Goal: Use online tool/utility: Utilize a website feature to perform a specific function

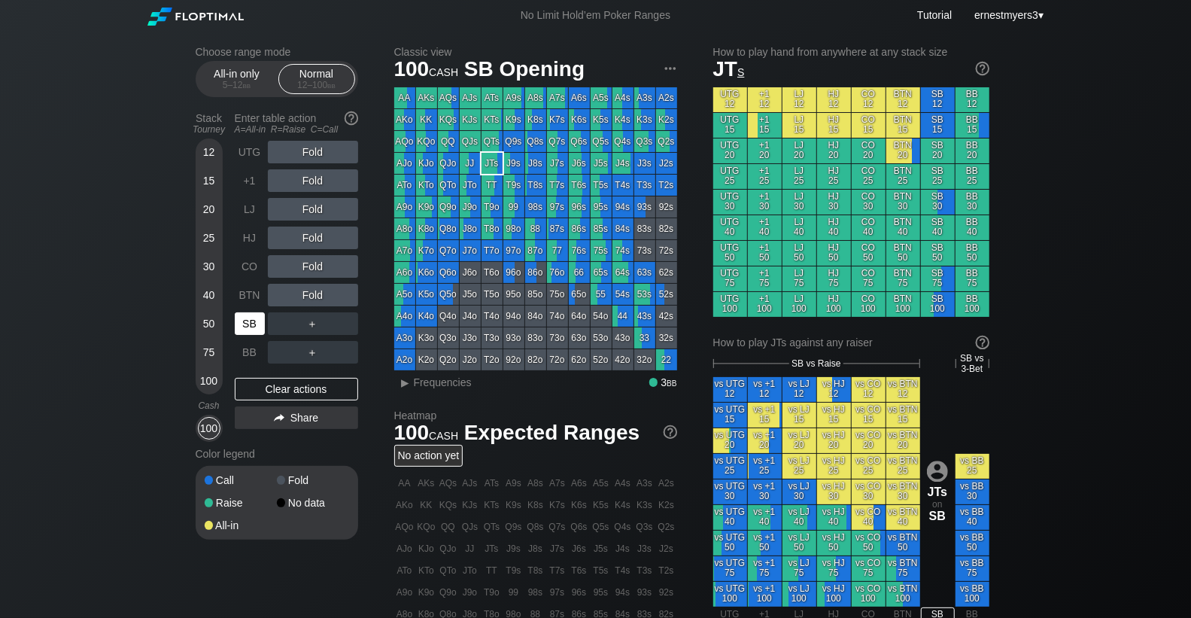
click at [255, 319] on div "SB" at bounding box center [250, 323] width 30 height 23
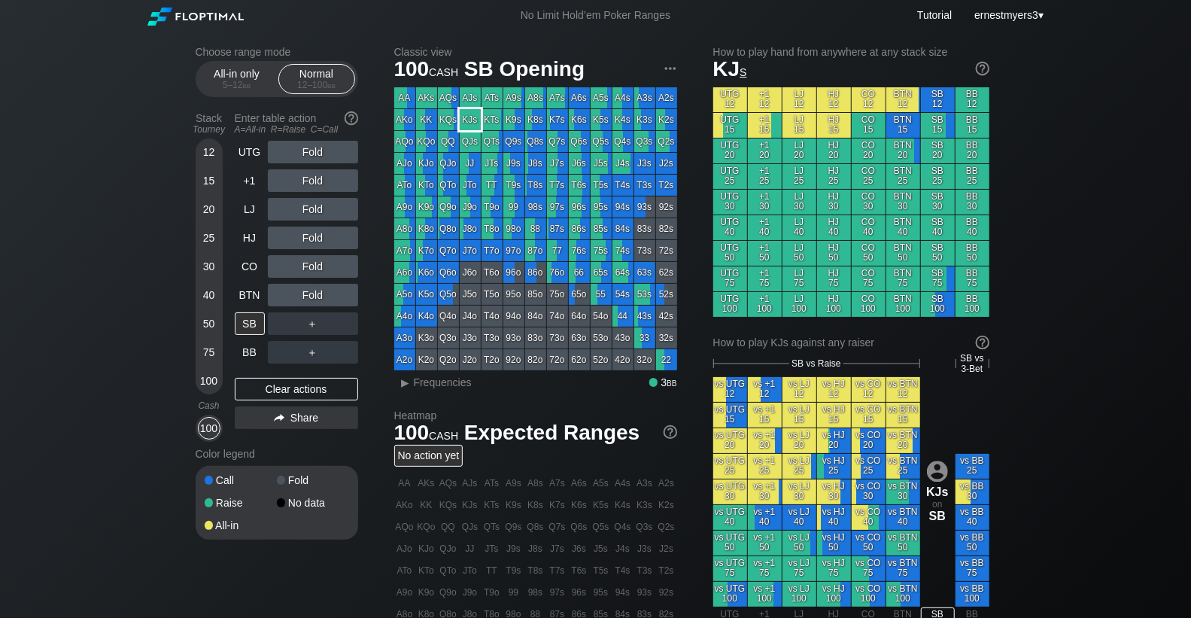
click at [470, 122] on div "KJs" at bounding box center [470, 119] width 21 height 21
click at [314, 259] on div "R ✕" at bounding box center [312, 266] width 29 height 23
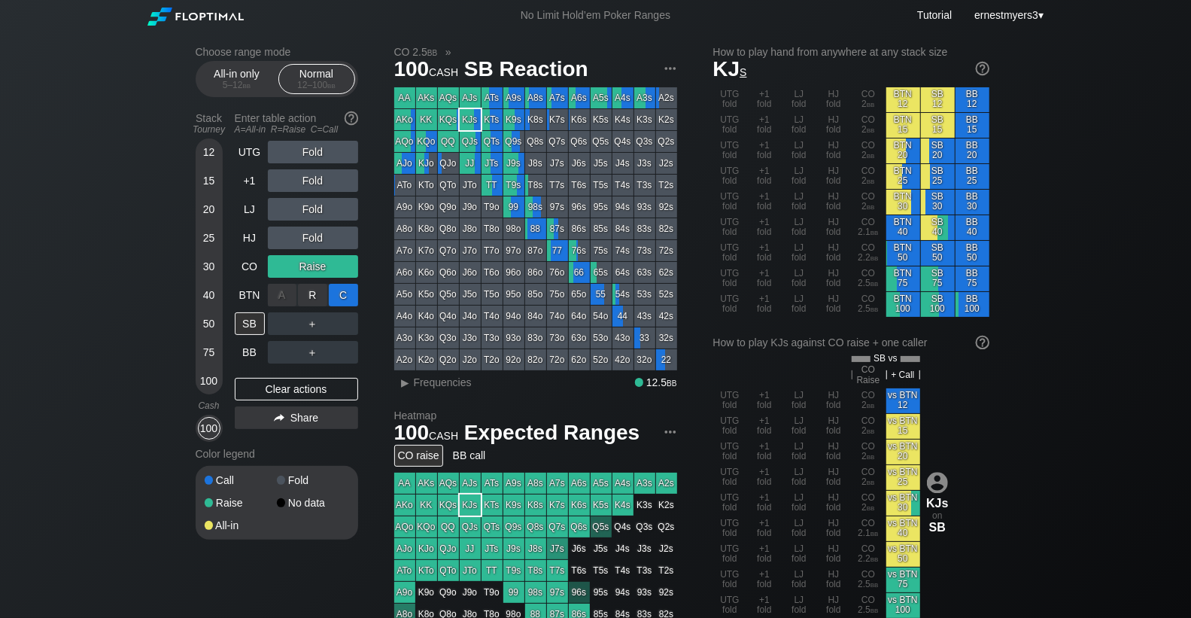
click at [338, 288] on div "C ✕" at bounding box center [343, 295] width 29 height 23
click at [351, 292] on div "C ✕" at bounding box center [343, 295] width 29 height 23
click at [262, 388] on div "Clear actions" at bounding box center [296, 389] width 123 height 23
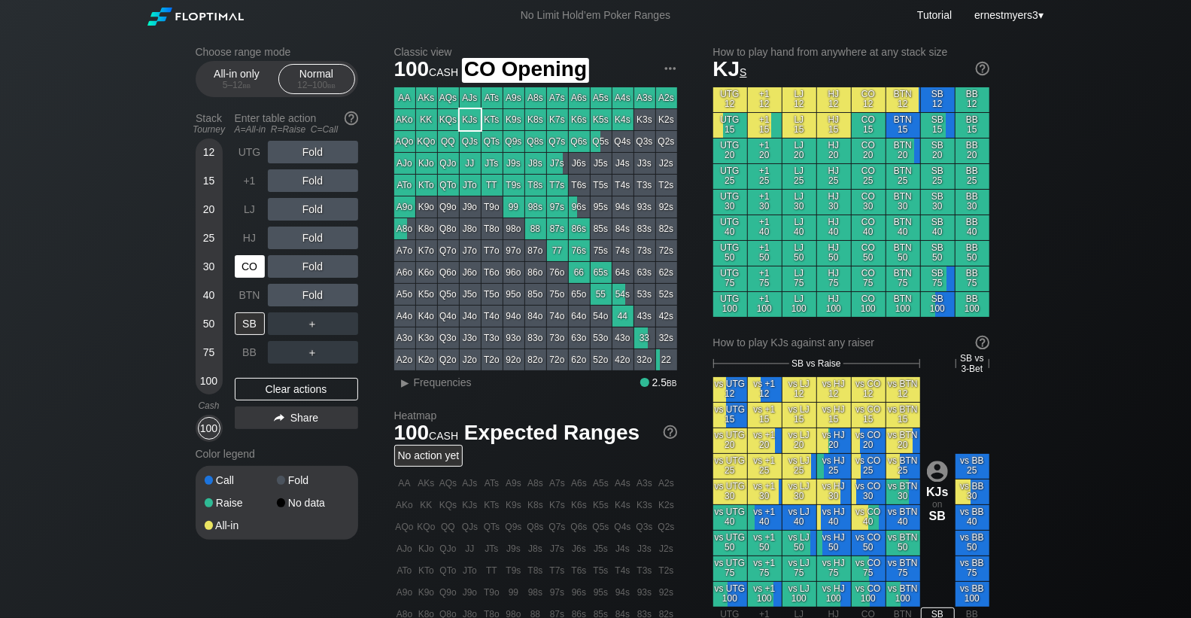
click at [248, 270] on div "CO" at bounding box center [250, 266] width 30 height 23
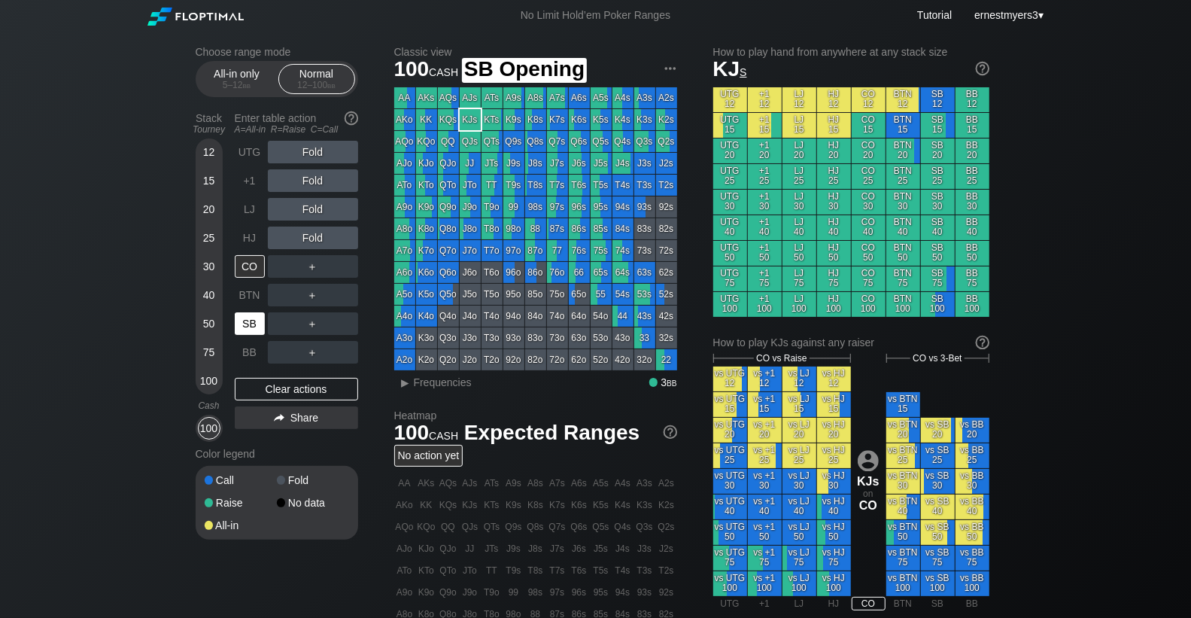
click at [245, 321] on div "SB" at bounding box center [250, 323] width 30 height 23
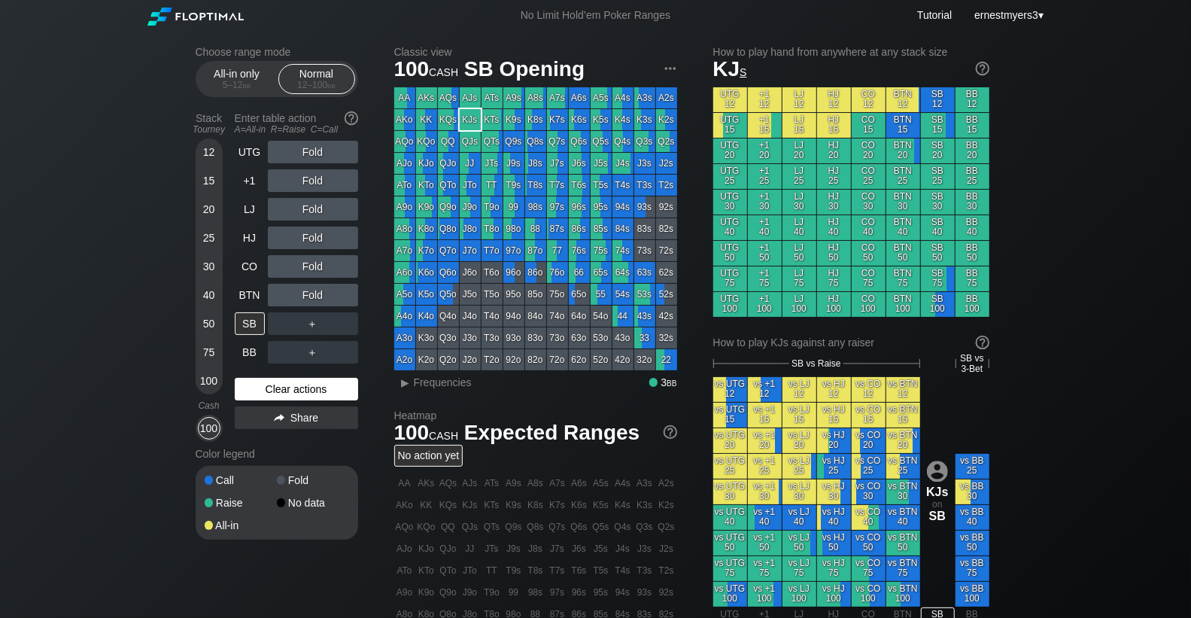
click at [309, 396] on div "Clear actions" at bounding box center [296, 389] width 123 height 23
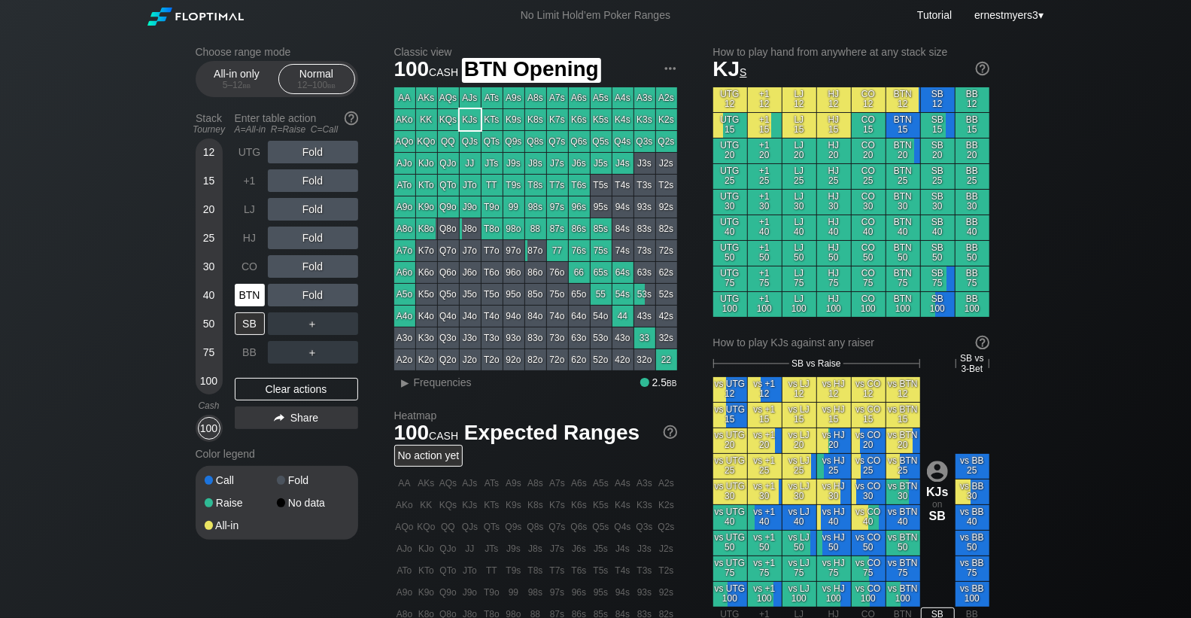
click at [249, 300] on div "BTN" at bounding box center [250, 295] width 30 height 23
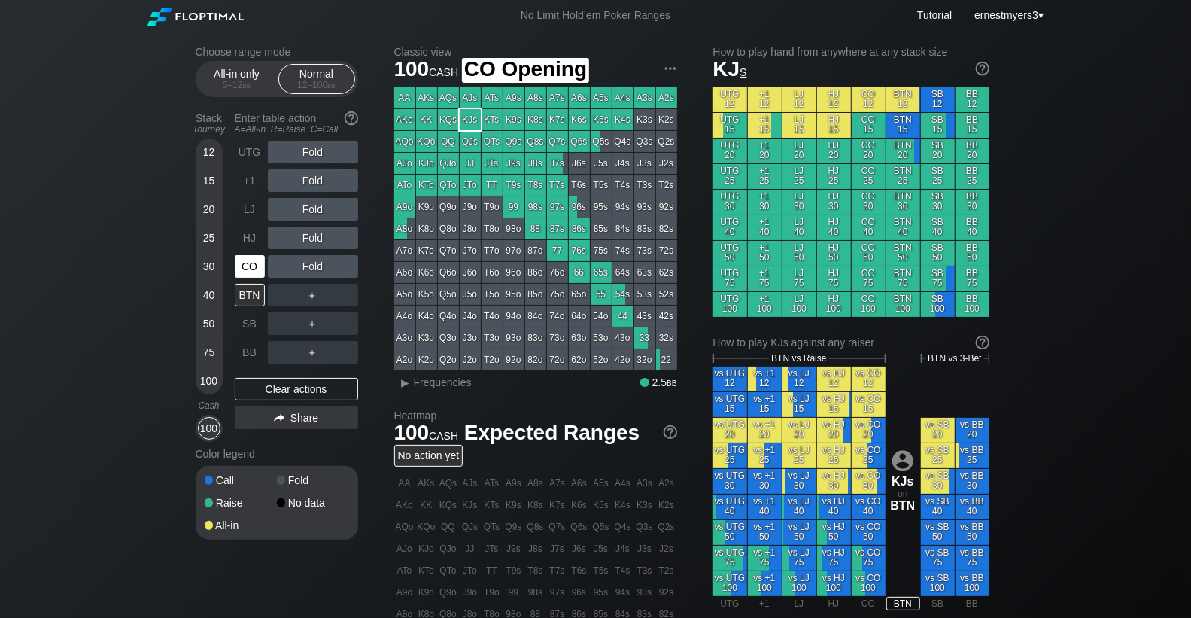
click at [246, 272] on div "CO" at bounding box center [250, 266] width 30 height 23
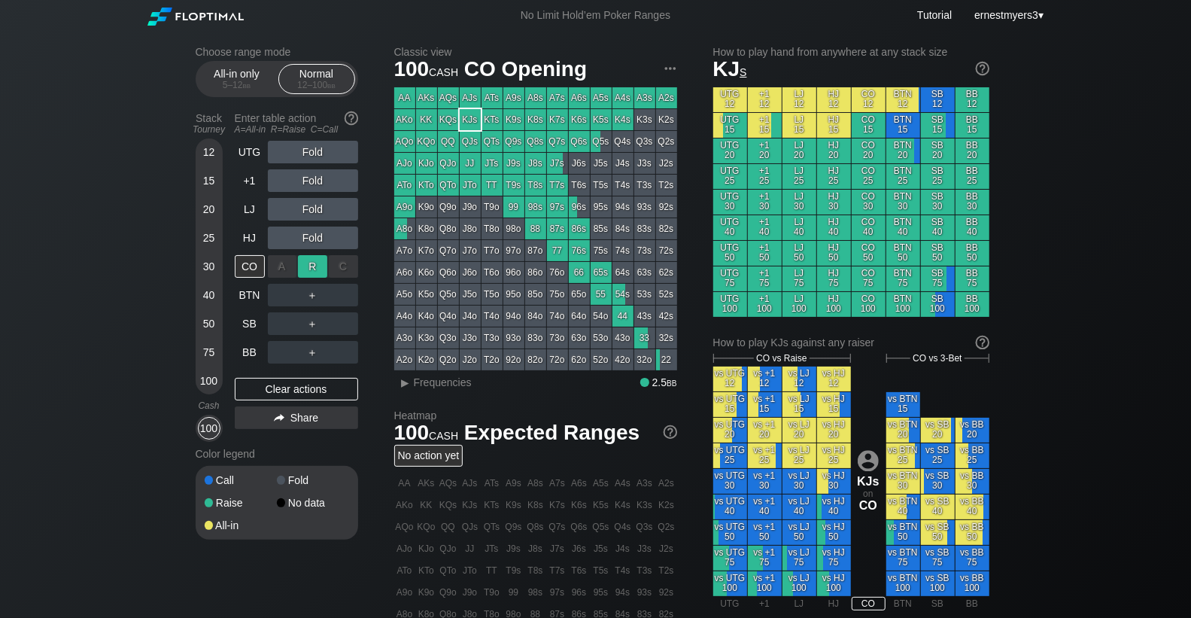
click at [317, 271] on div "R ✕" at bounding box center [312, 266] width 29 height 23
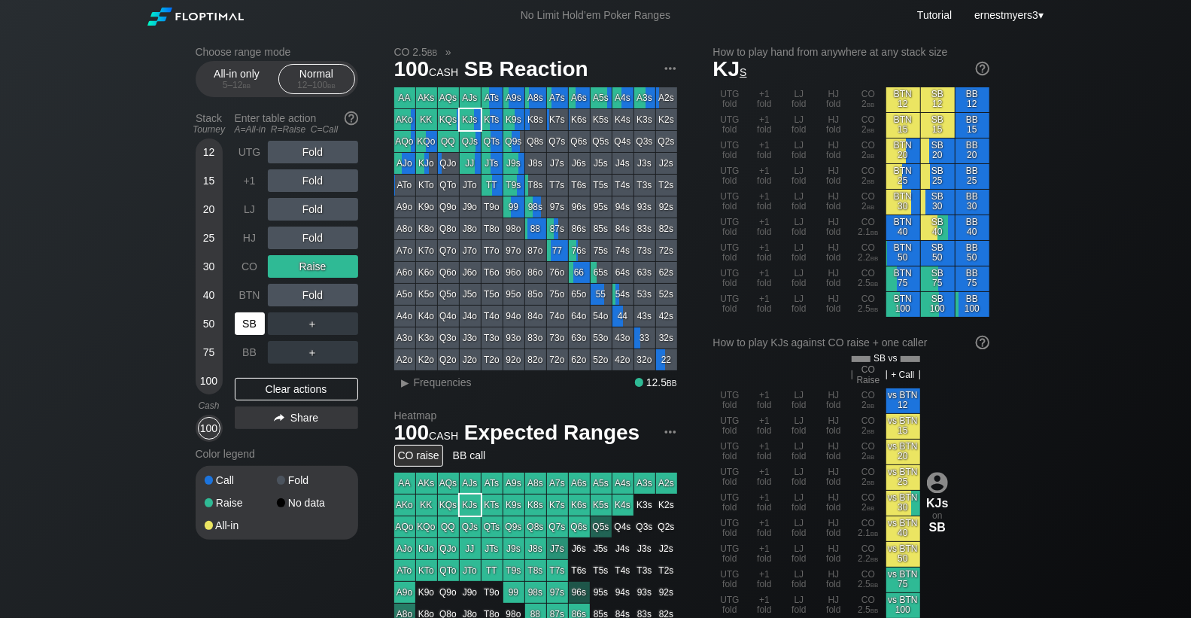
click at [257, 322] on div "SB" at bounding box center [250, 323] width 30 height 23
click at [322, 257] on div "R ✕" at bounding box center [312, 266] width 29 height 23
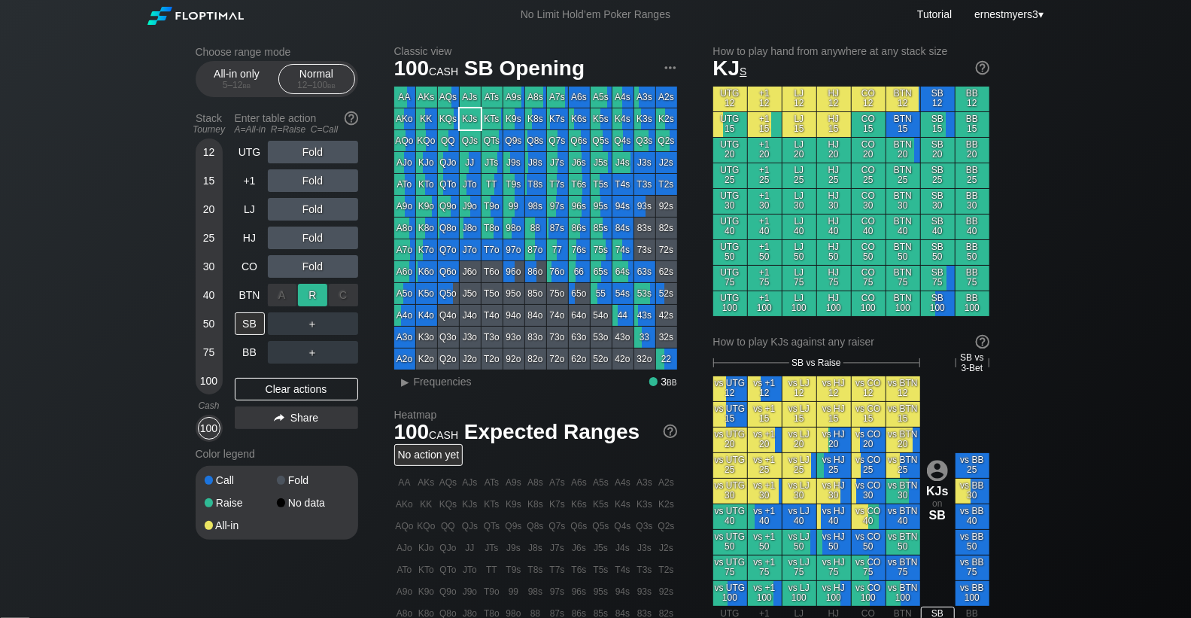
click at [313, 296] on div "R ✕" at bounding box center [312, 295] width 29 height 23
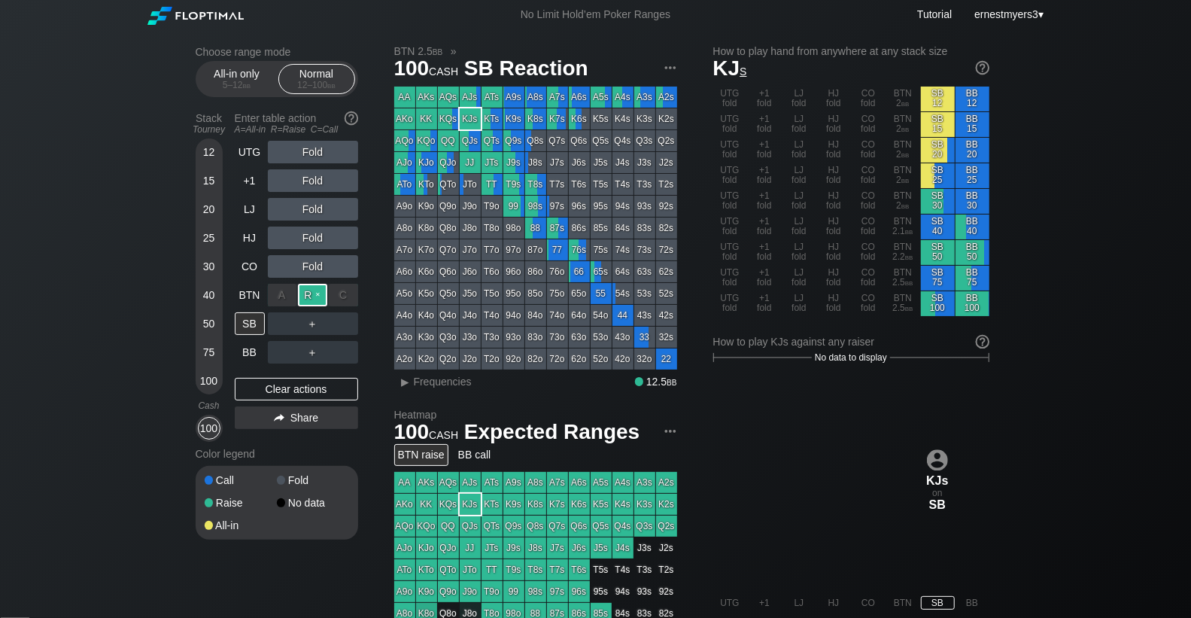
scroll to position [2, 0]
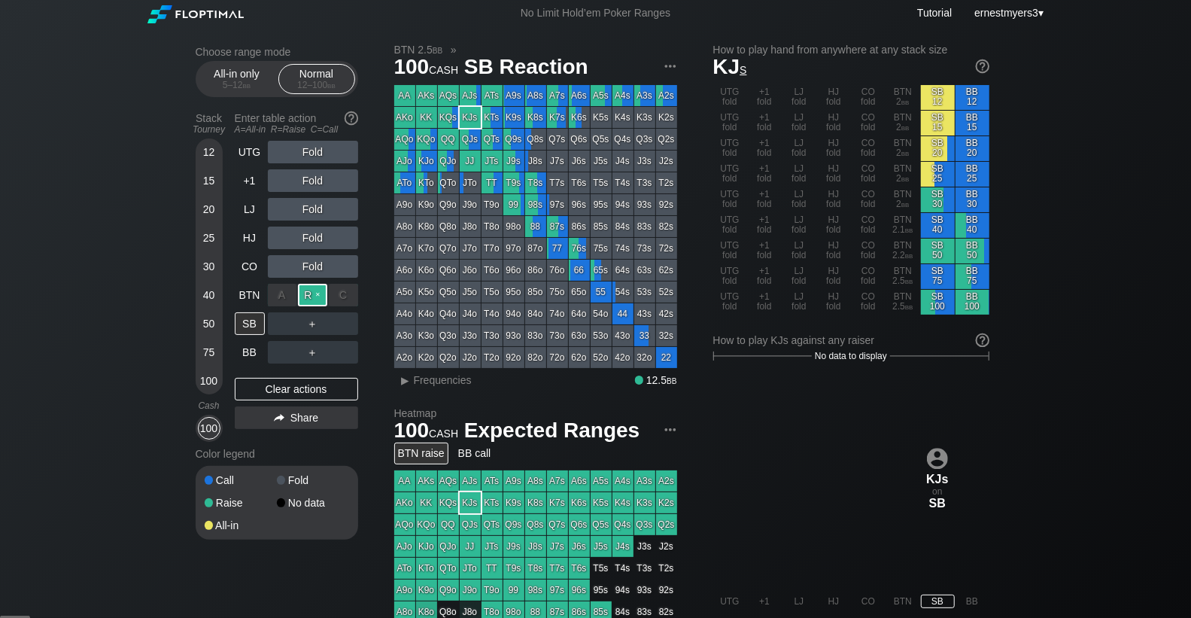
click at [315, 289] on div "R ✕" at bounding box center [312, 295] width 29 height 23
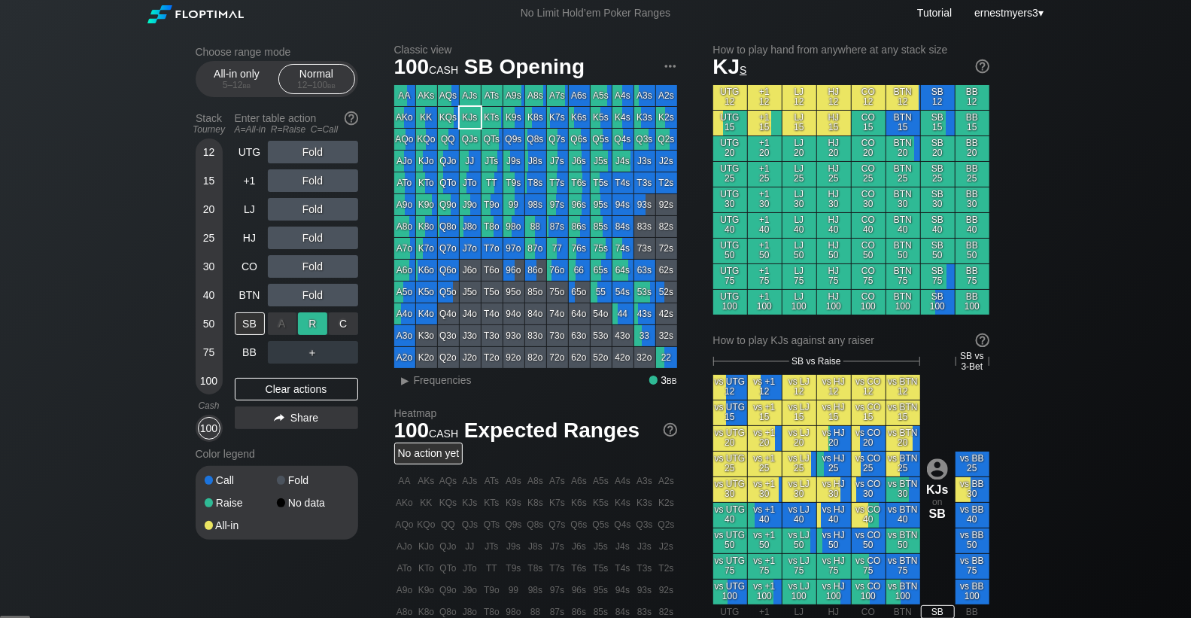
click at [318, 327] on div "R ✕" at bounding box center [312, 323] width 29 height 23
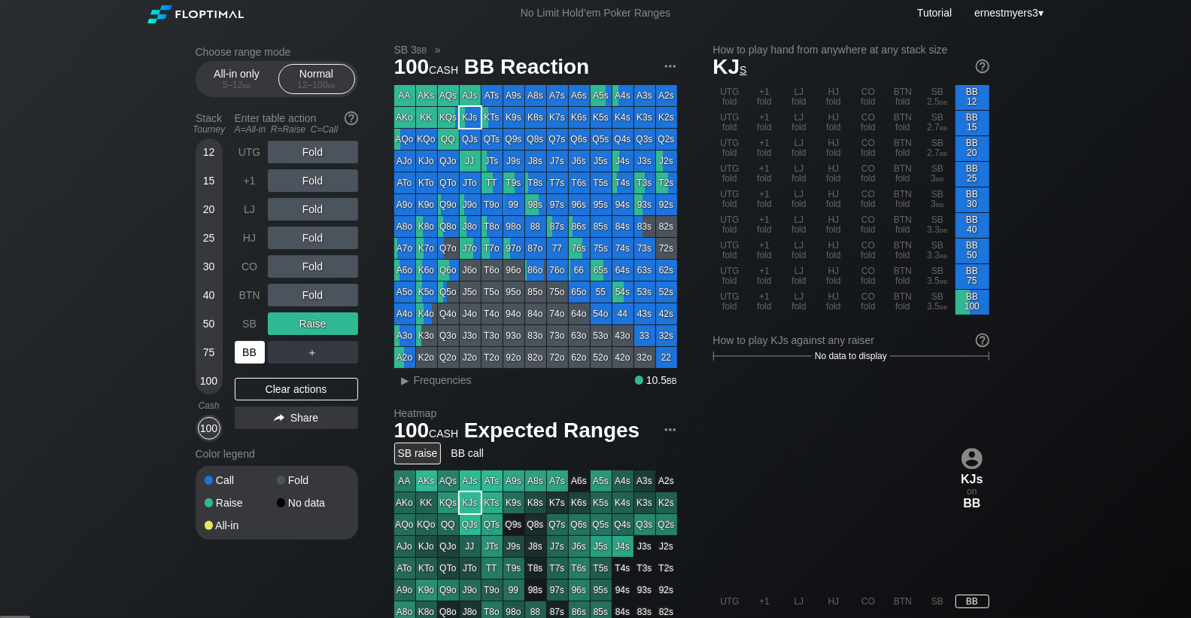
click at [251, 349] on div "BB" at bounding box center [250, 352] width 30 height 23
click at [352, 329] on div "C ✕" at bounding box center [343, 323] width 29 height 23
click at [317, 327] on div "R ✕" at bounding box center [312, 323] width 29 height 23
click at [342, 321] on div "C ✕" at bounding box center [343, 323] width 29 height 23
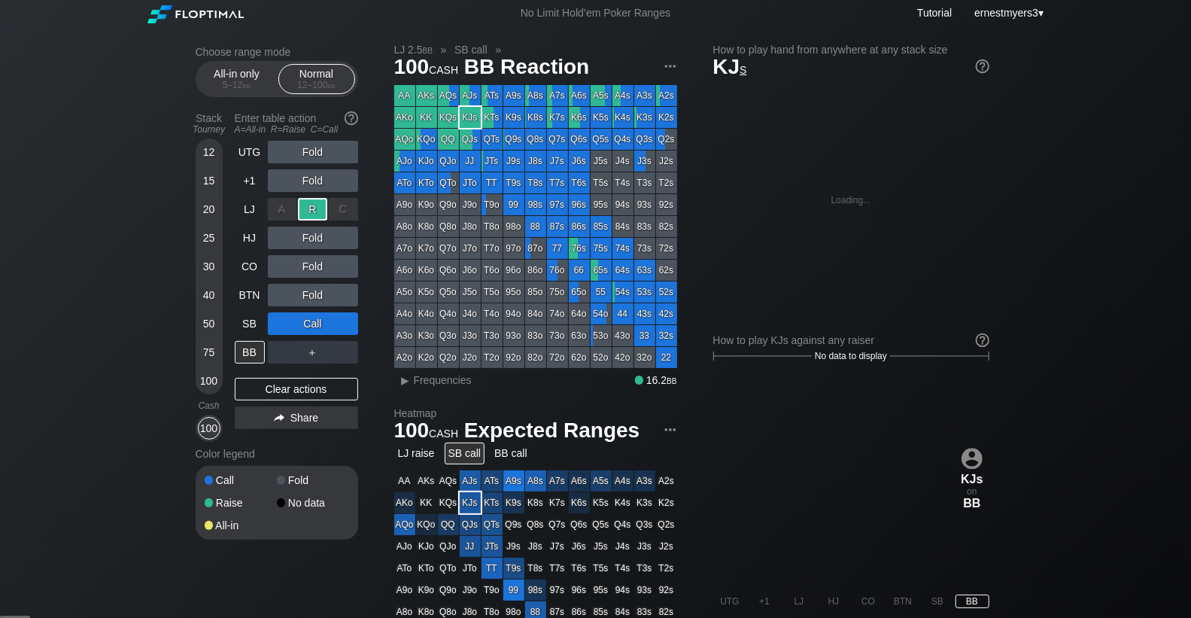
click at [311, 216] on div "R ✕" at bounding box center [312, 209] width 29 height 23
click at [316, 324] on div "R ✕" at bounding box center [312, 323] width 29 height 23
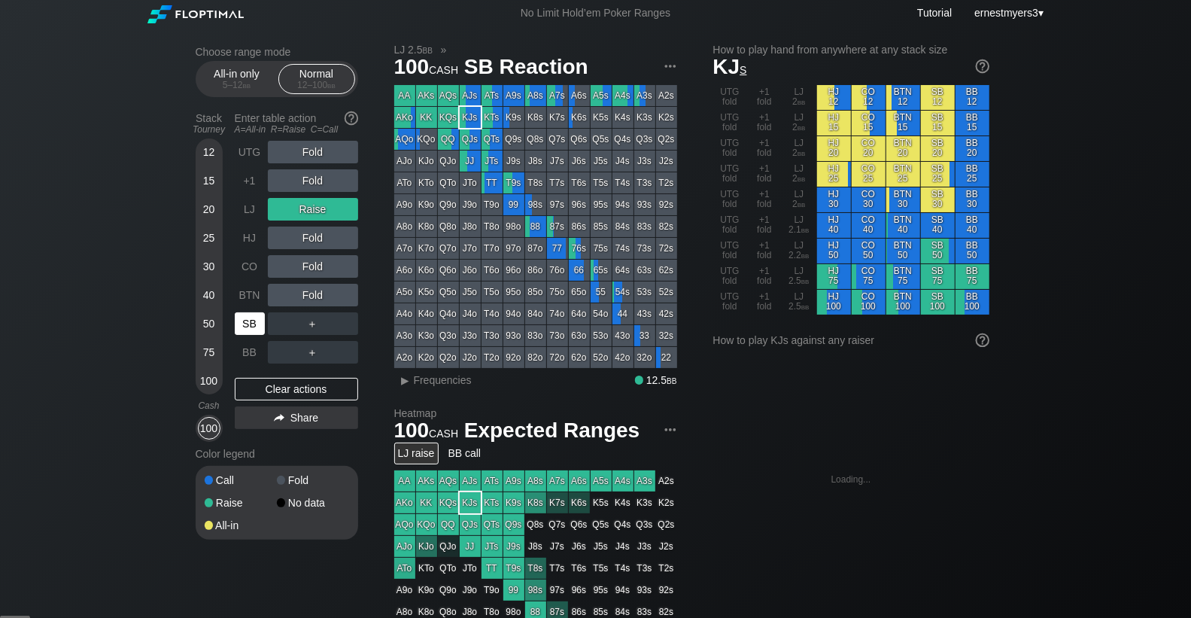
click at [251, 324] on div "SB" at bounding box center [250, 323] width 30 height 23
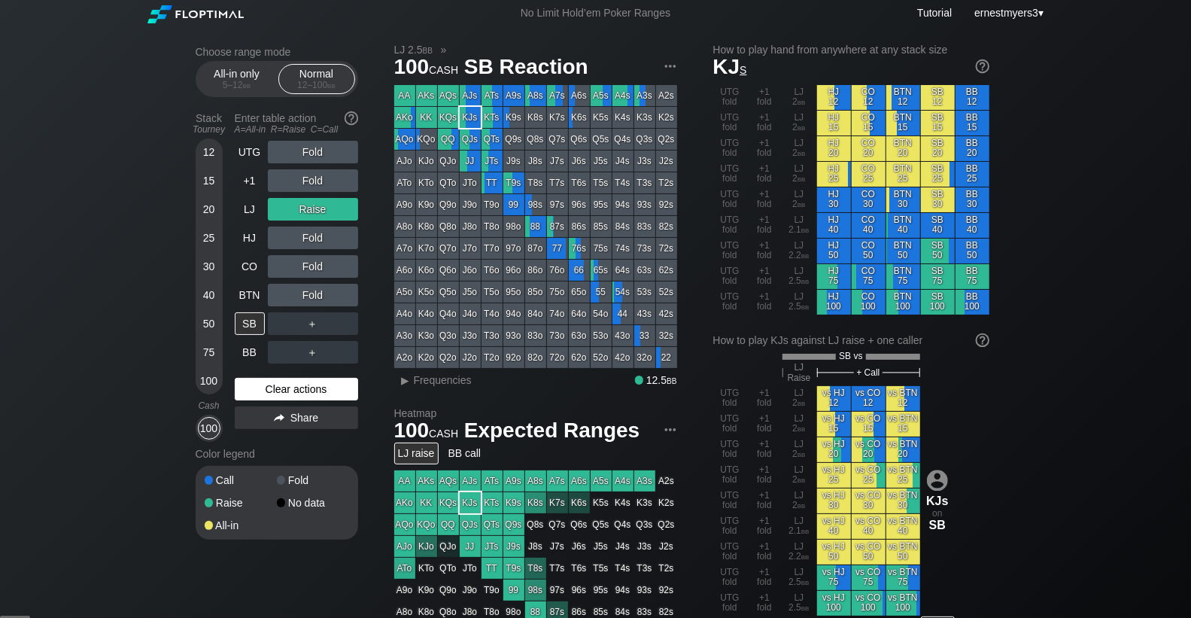
click at [316, 393] on div "Clear actions" at bounding box center [296, 389] width 123 height 23
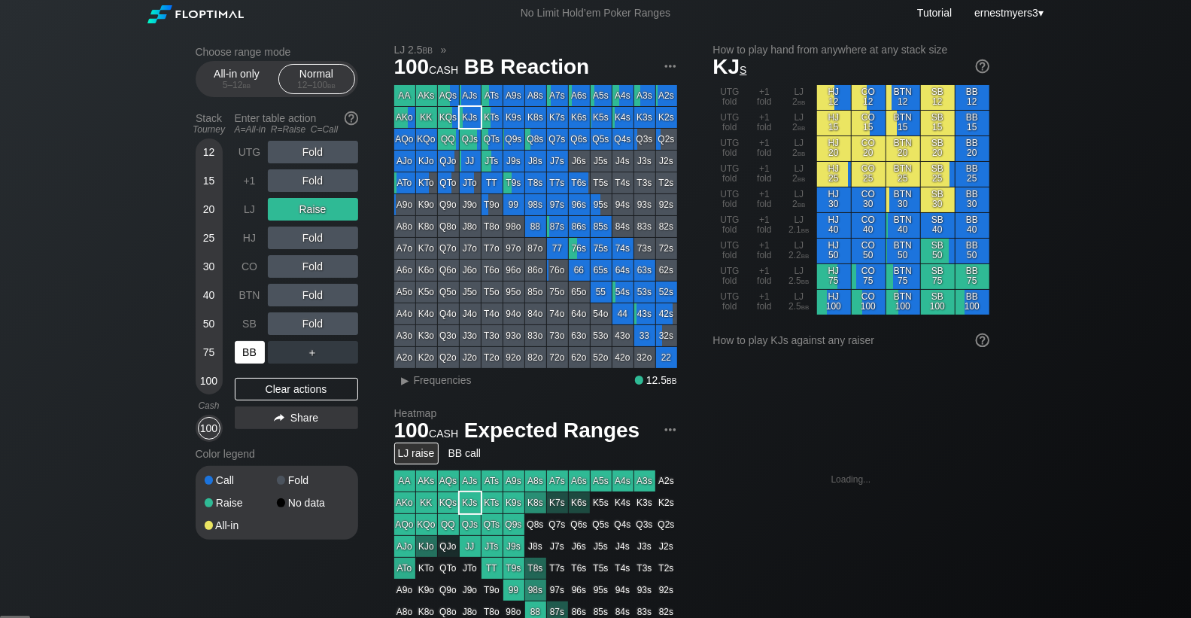
click at [242, 346] on div "BB" at bounding box center [250, 352] width 30 height 23
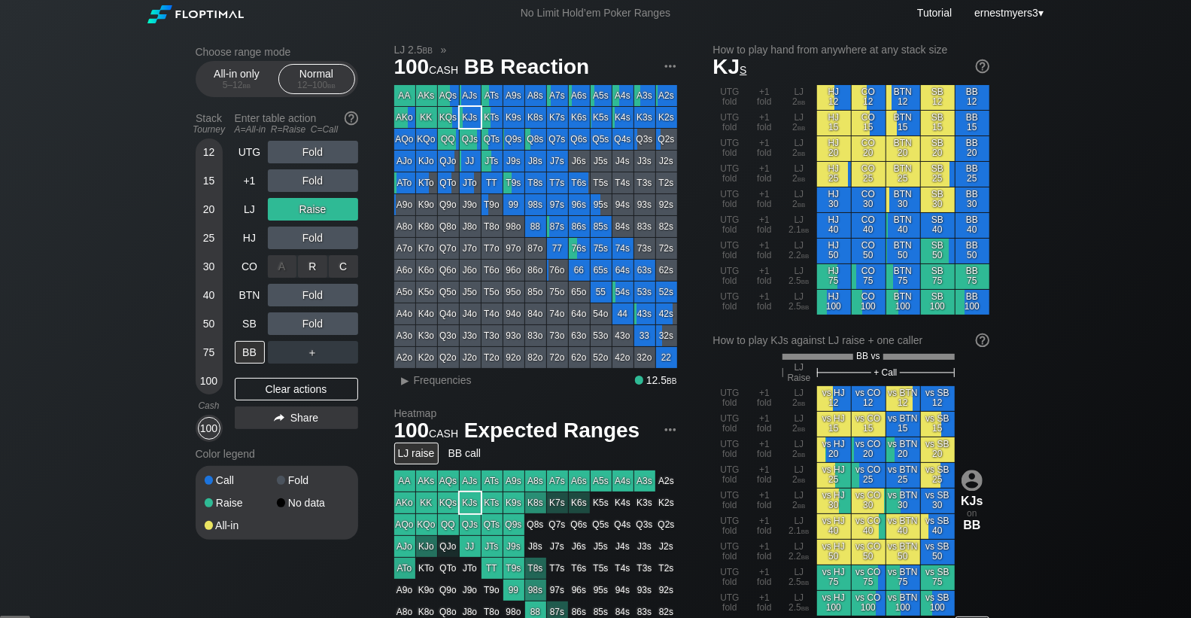
click at [312, 266] on div "R ✕" at bounding box center [312, 266] width 29 height 23
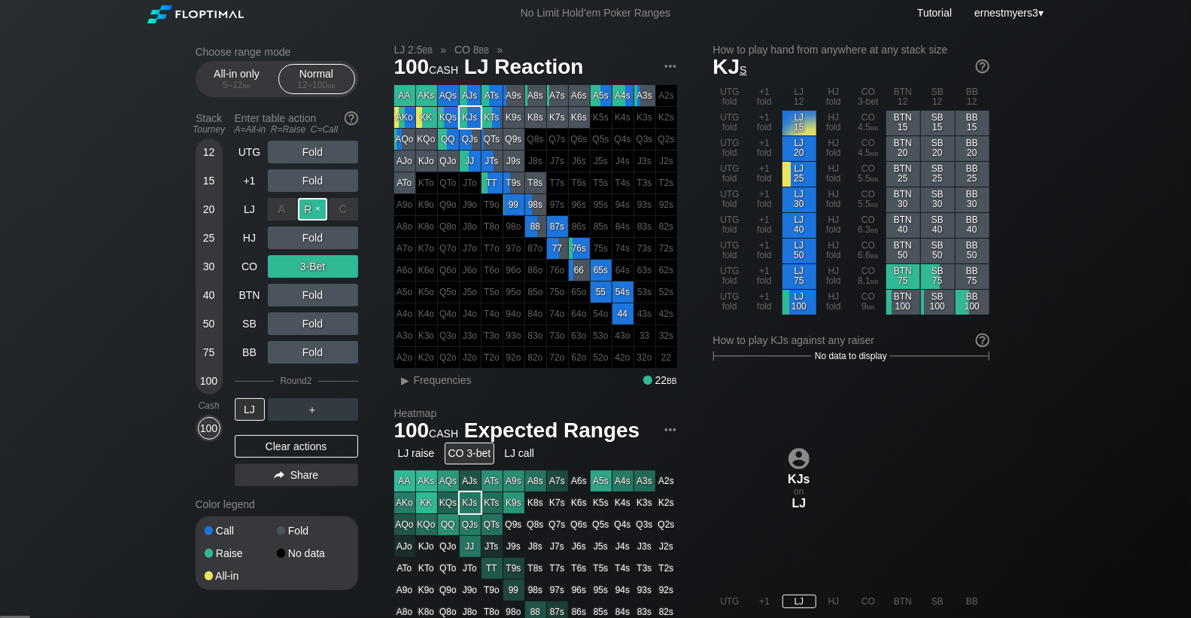
click at [318, 202] on div "R ✕" at bounding box center [312, 209] width 29 height 23
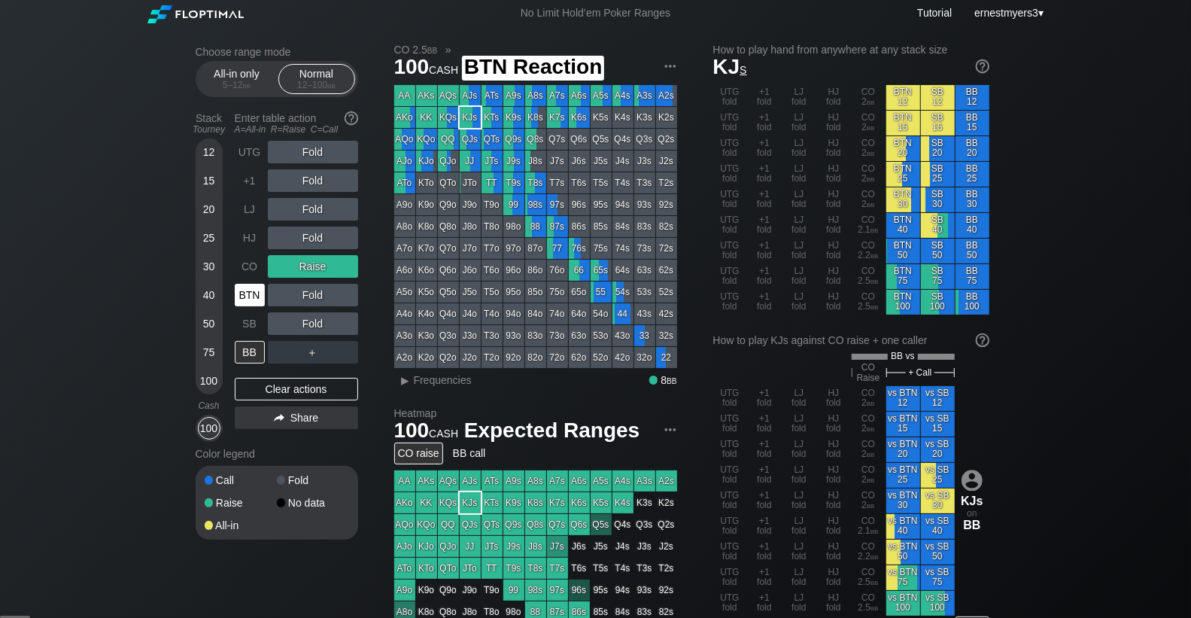
click at [247, 289] on div "BTN" at bounding box center [250, 295] width 30 height 23
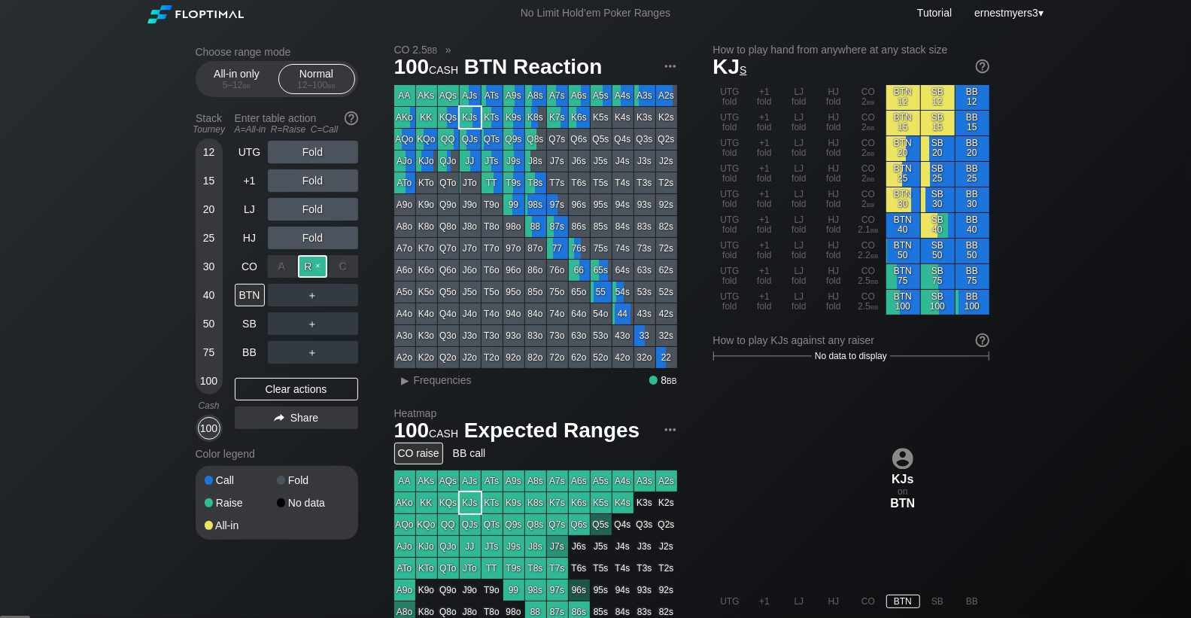
click at [319, 261] on div "R ✕" at bounding box center [312, 266] width 29 height 23
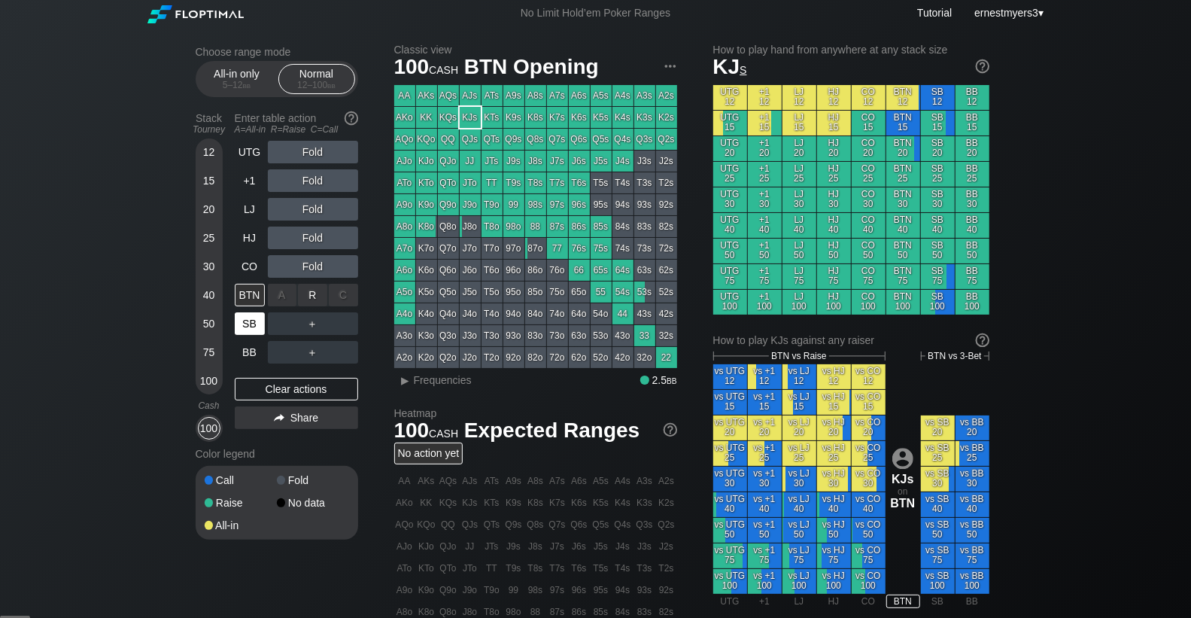
click at [313, 293] on div "R ✕" at bounding box center [312, 295] width 29 height 23
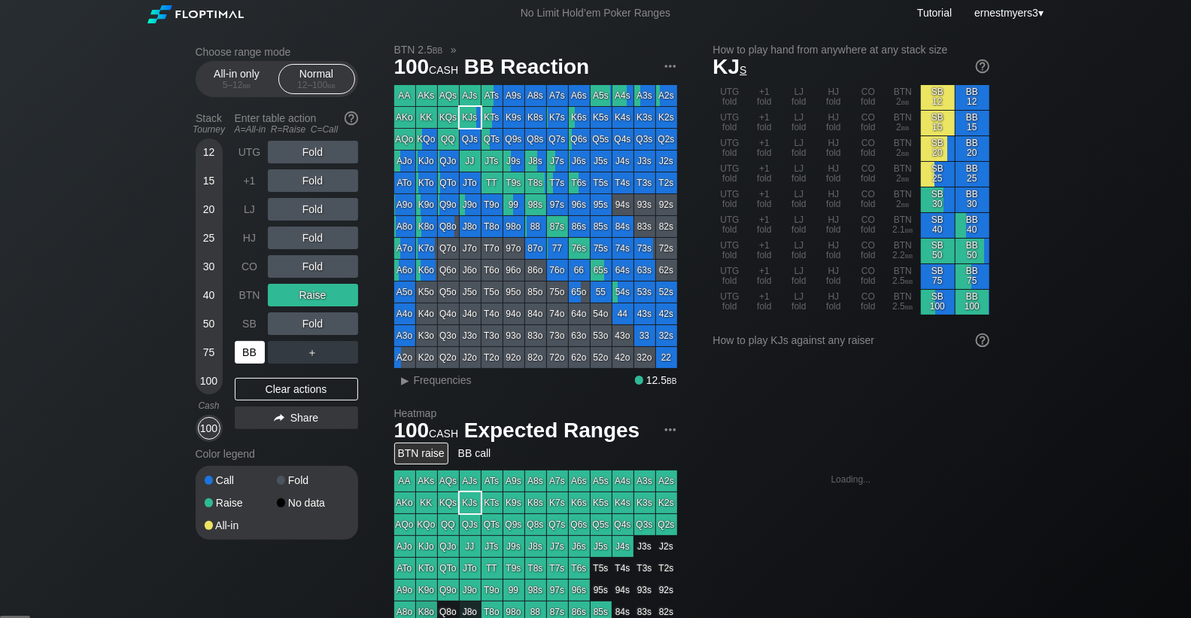
click at [254, 355] on div "BB" at bounding box center [250, 352] width 30 height 23
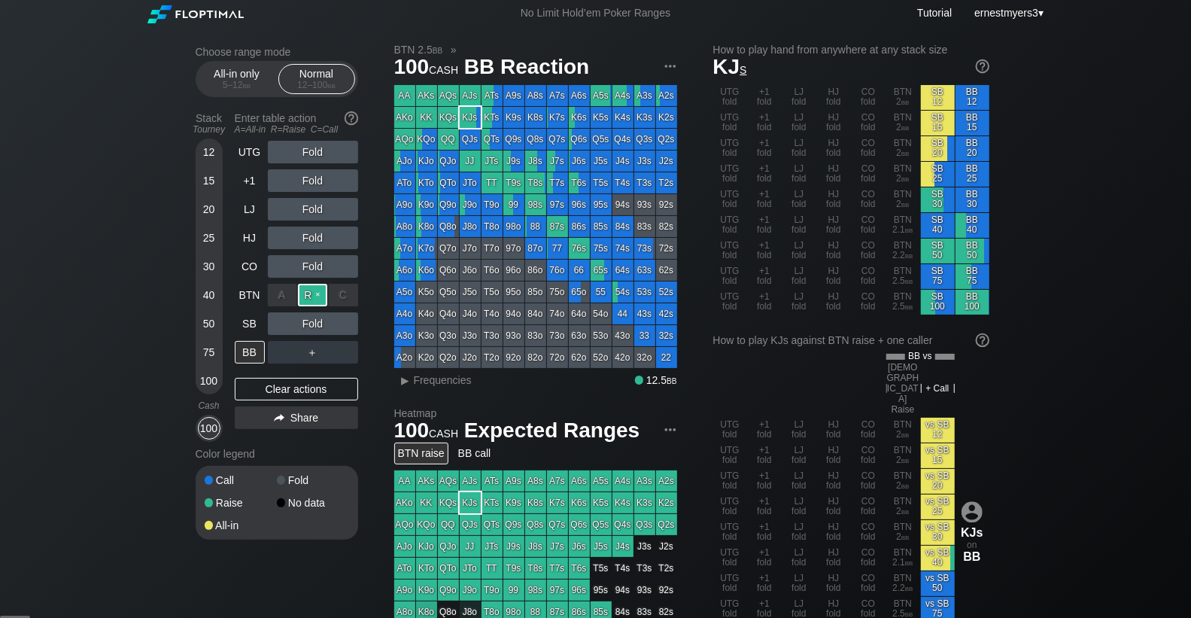
click at [318, 292] on div "R ✕" at bounding box center [312, 295] width 29 height 23
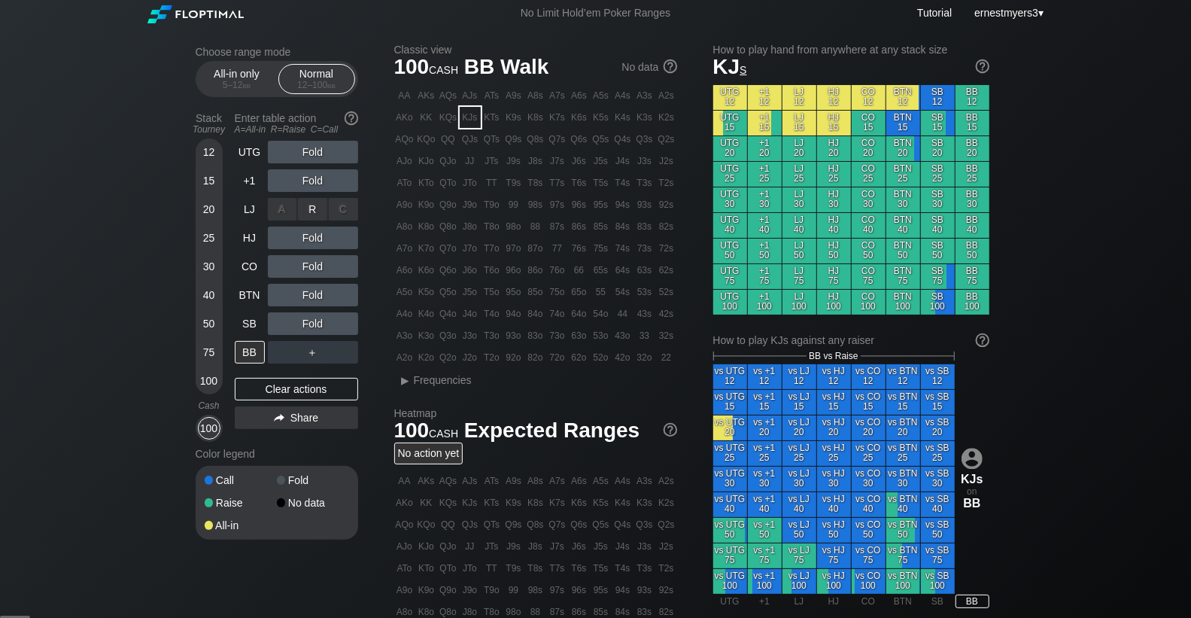
click at [312, 210] on div "R ✕" at bounding box center [312, 209] width 29 height 23
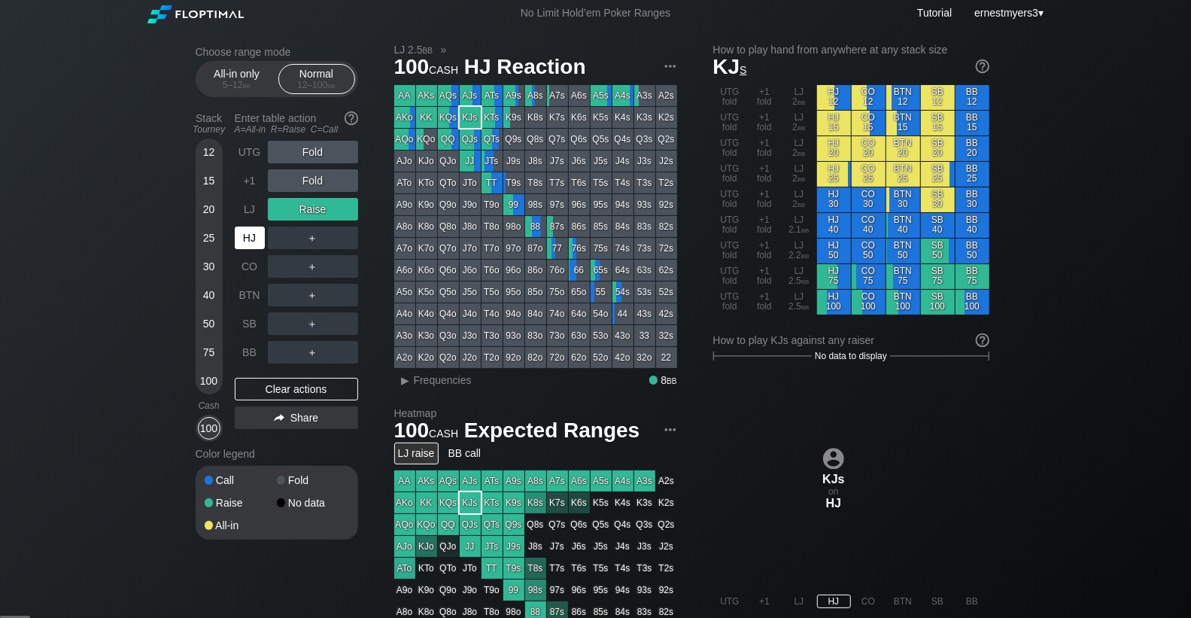
click at [249, 236] on div "HJ" at bounding box center [250, 238] width 30 height 23
